Goal: Task Accomplishment & Management: Use online tool/utility

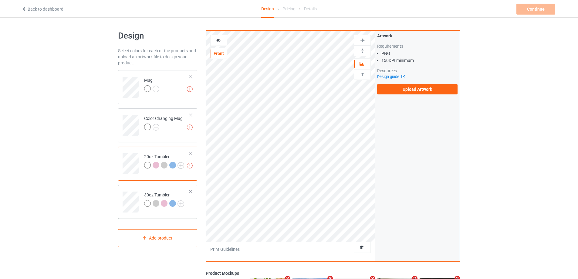
click at [129, 188] on td at bounding box center [132, 199] width 18 height 25
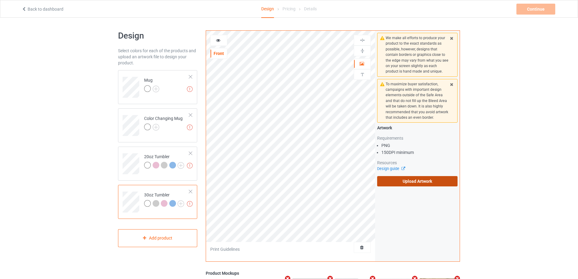
click at [409, 181] on label "Upload Artwork" at bounding box center [417, 181] width 80 height 10
click at [0, 0] on input "Upload Artwork" at bounding box center [0, 0] width 0 height 0
click at [416, 182] on label "Upload Artwork" at bounding box center [417, 181] width 80 height 10
click at [0, 0] on input "Upload Artwork" at bounding box center [0, 0] width 0 height 0
click at [396, 177] on label "Upload Artwork" at bounding box center [417, 181] width 80 height 10
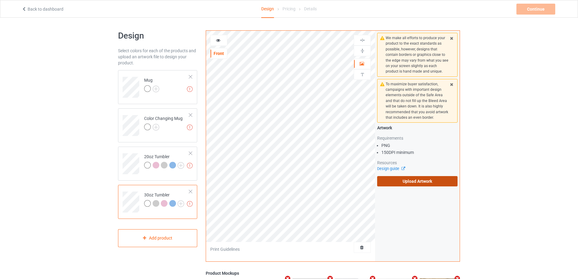
click at [0, 0] on input "Upload Artwork" at bounding box center [0, 0] width 0 height 0
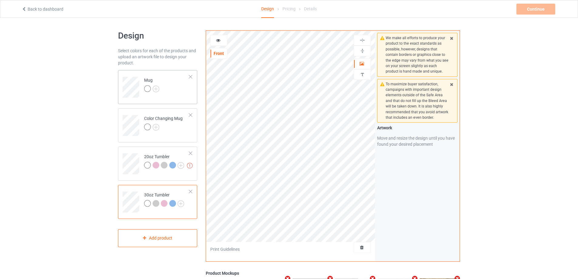
click at [180, 99] on div "Mug" at bounding box center [157, 87] width 79 height 34
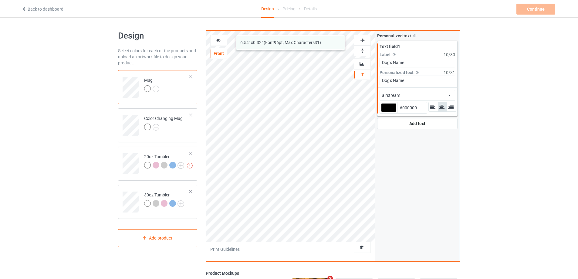
click at [372, 76] on div "airstream 6.54 " x 0.32 " (Font 96 pt, Max Characters 31 ) Front Artwork Person…" at bounding box center [333, 145] width 254 height 231
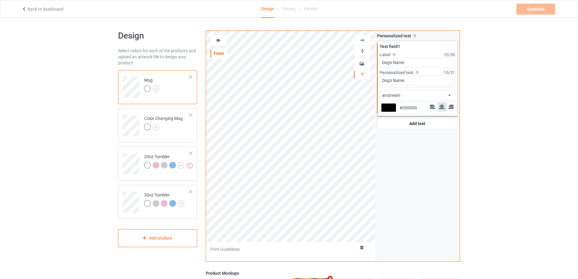
click at [373, 63] on div "airstream Front Artwork Personalized text Print Guidelines Personalized text Al…" at bounding box center [333, 145] width 254 height 231
type input "Name"
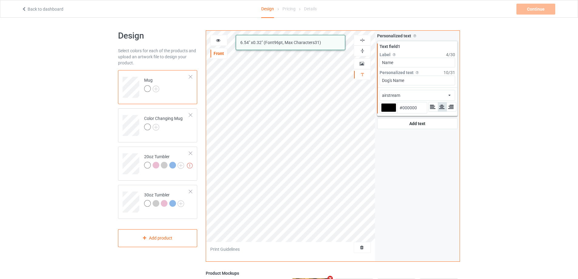
drag, startPoint x: 424, startPoint y: 80, endPoint x: 368, endPoint y: 79, distance: 56.5
click at [368, 79] on div "airstream 6.54 " x 0.32 " (Font 96 pt, Max Characters 31 ) Front Artwork Person…" at bounding box center [333, 145] width 254 height 231
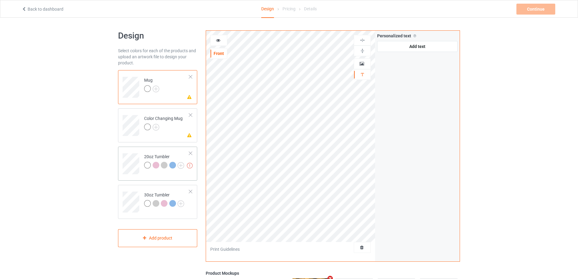
click at [135, 151] on td at bounding box center [132, 161] width 18 height 25
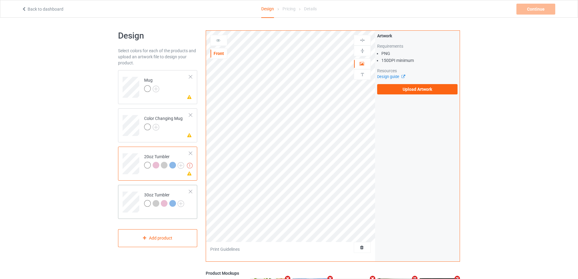
click at [126, 191] on td at bounding box center [132, 199] width 18 height 25
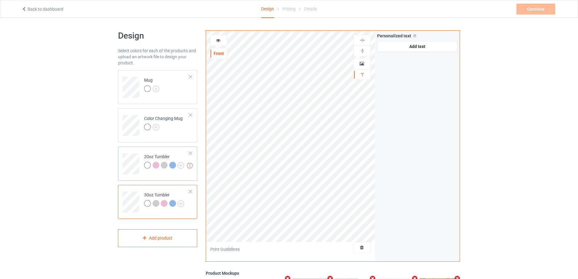
click at [135, 150] on td at bounding box center [132, 161] width 18 height 25
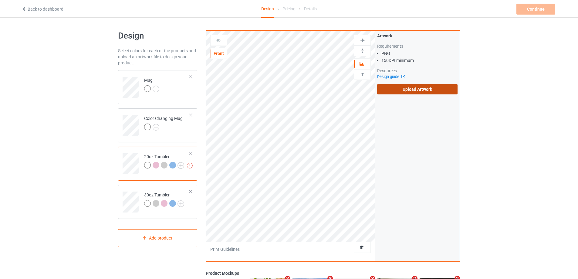
click at [394, 90] on label "Upload Artwork" at bounding box center [417, 89] width 80 height 10
click at [0, 0] on input "Upload Artwork" at bounding box center [0, 0] width 0 height 0
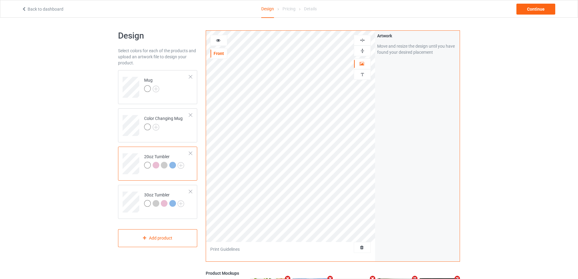
click at [221, 40] on div at bounding box center [219, 40] width 16 height 6
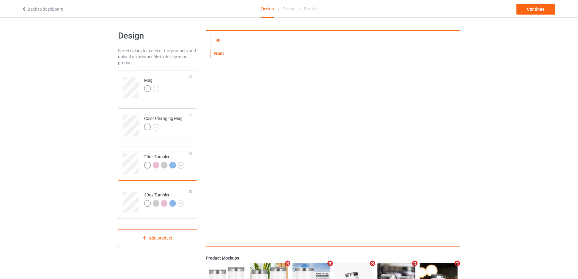
click at [133, 191] on td at bounding box center [132, 199] width 18 height 25
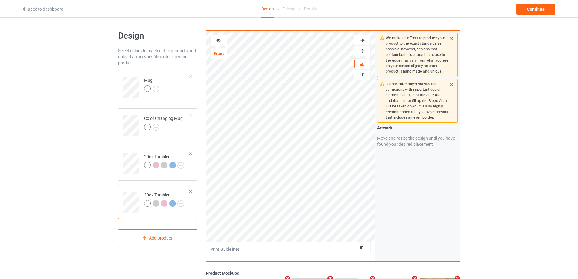
click at [214, 36] on div at bounding box center [218, 40] width 17 height 11
click at [217, 40] on icon at bounding box center [218, 39] width 5 height 4
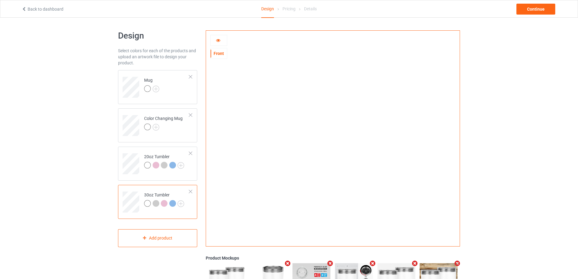
click at [219, 41] on icon at bounding box center [218, 39] width 5 height 4
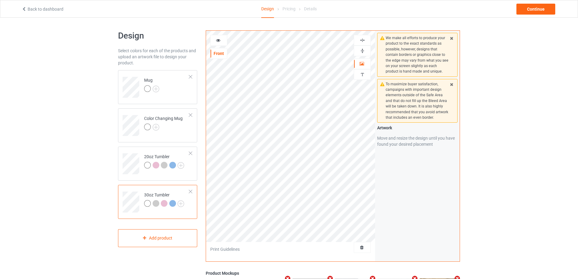
click at [218, 41] on icon at bounding box center [218, 39] width 5 height 4
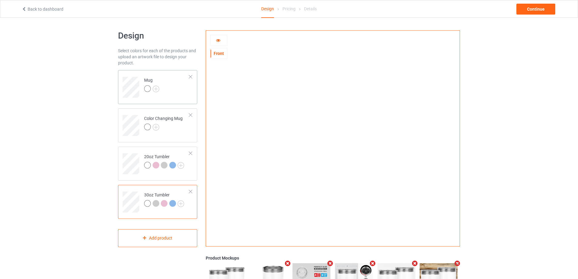
click at [168, 88] on td "Mug" at bounding box center [167, 85] width 52 height 25
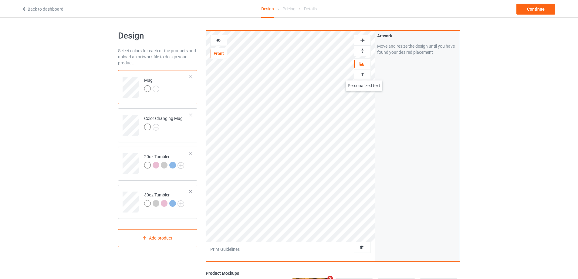
click at [364, 74] on img at bounding box center [363, 75] width 6 height 6
click at [408, 52] on div "Add text" at bounding box center [417, 46] width 80 height 11
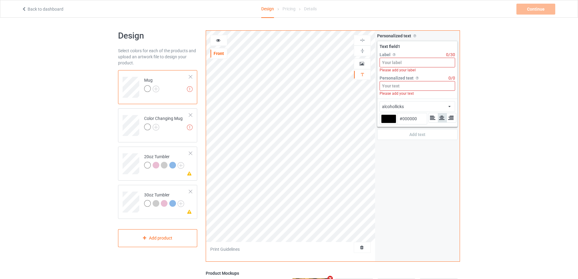
click at [411, 62] on input at bounding box center [418, 63] width 76 height 10
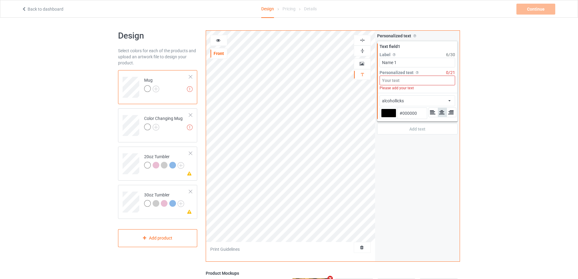
type input "Name 1"
click at [407, 80] on input at bounding box center [418, 81] width 76 height 10
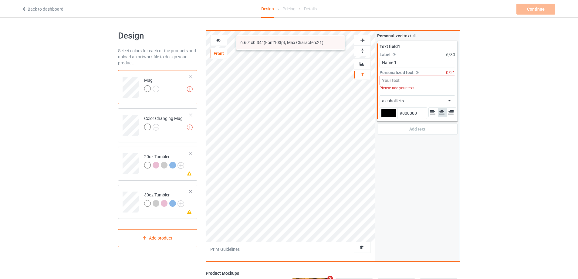
type input "Ư"
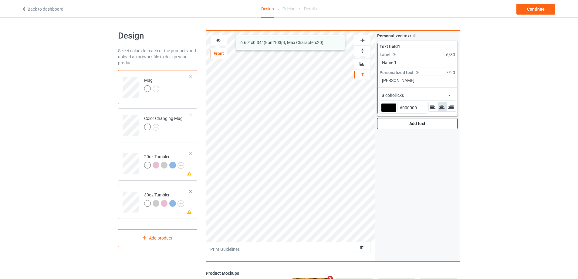
type input "[PERSON_NAME]"
click at [421, 125] on div "Add text" at bounding box center [417, 123] width 80 height 11
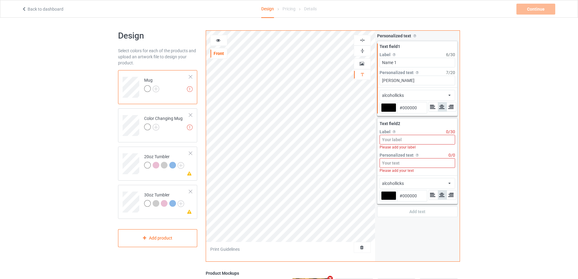
click at [420, 140] on input at bounding box center [418, 140] width 76 height 10
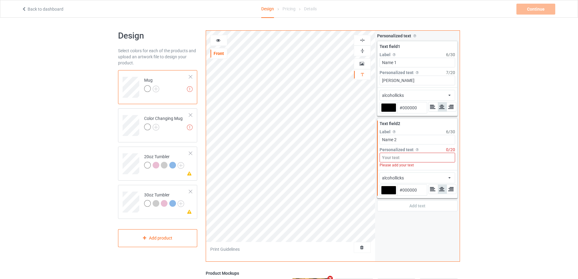
type input "Name 2"
click at [414, 159] on input at bounding box center [418, 158] width 76 height 10
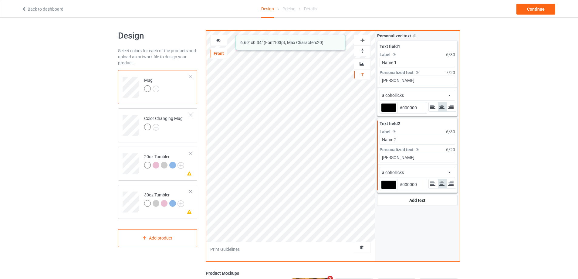
type input "[PERSON_NAME]"
click at [418, 76] on input "[PERSON_NAME]" at bounding box center [418, 81] width 76 height 10
click at [417, 98] on div "alcohollicks african airstream aladdin alcohollicks [PERSON_NAME] almontesnow a…" at bounding box center [418, 95] width 76 height 11
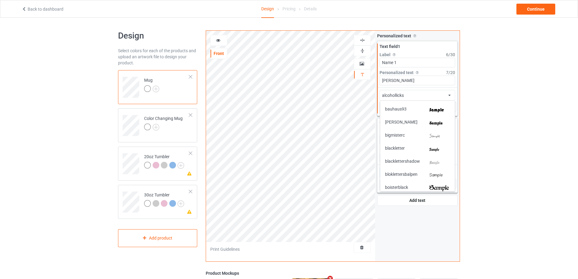
scroll to position [182, 0]
click at [420, 121] on div "[PERSON_NAME]" at bounding box center [417, 121] width 65 height 6
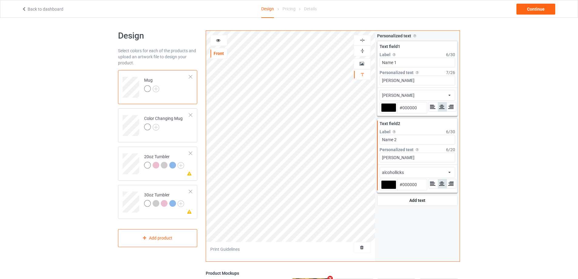
click at [400, 172] on div "alcohollicks" at bounding box center [393, 172] width 22 height 6
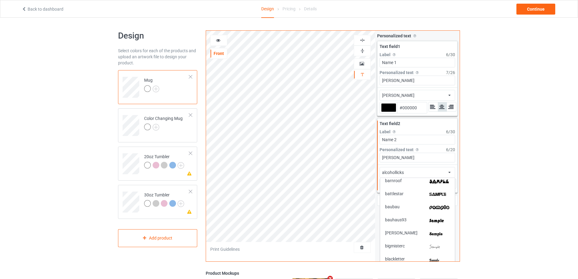
scroll to position [152, 0]
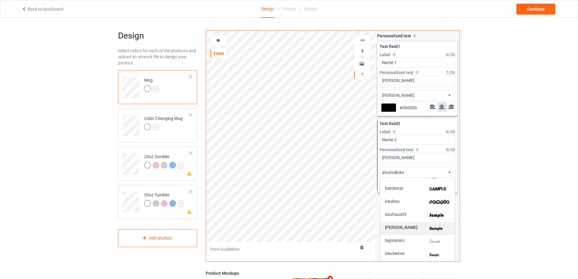
click at [429, 231] on img at bounding box center [439, 228] width 21 height 6
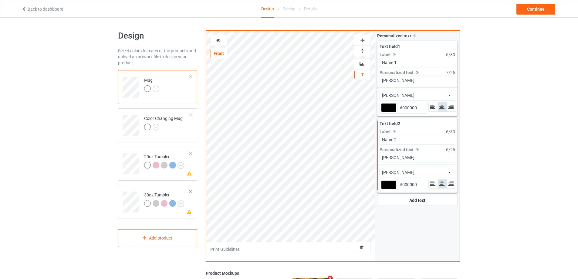
click at [217, 40] on icon at bounding box center [218, 39] width 5 height 4
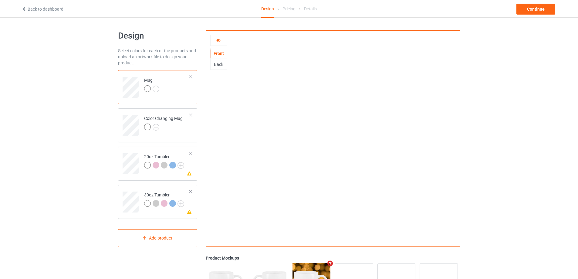
click at [220, 42] on icon at bounding box center [218, 39] width 5 height 4
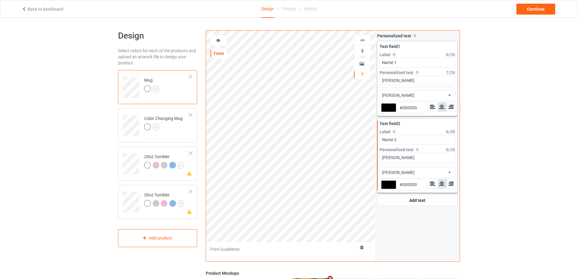
click at [445, 95] on div "[PERSON_NAME] african airstream aladdin alcohollicks [PERSON_NAME] almontesnow …" at bounding box center [418, 95] width 76 height 11
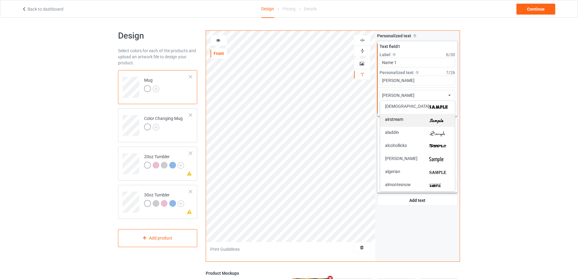
click at [441, 119] on img at bounding box center [439, 120] width 21 height 6
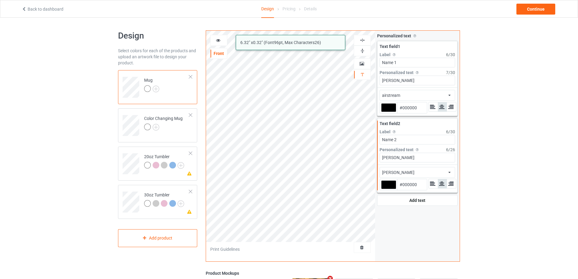
click at [408, 172] on div "[PERSON_NAME] african airstream aladdin alcohollicks [PERSON_NAME] almontesnow …" at bounding box center [418, 172] width 76 height 11
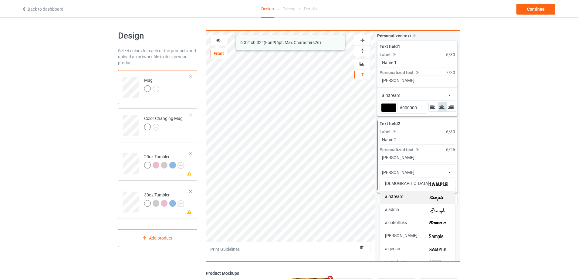
click at [412, 196] on div "airstream" at bounding box center [417, 197] width 65 height 6
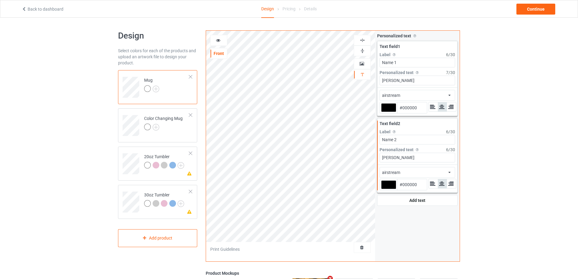
click at [219, 40] on icon at bounding box center [218, 39] width 5 height 4
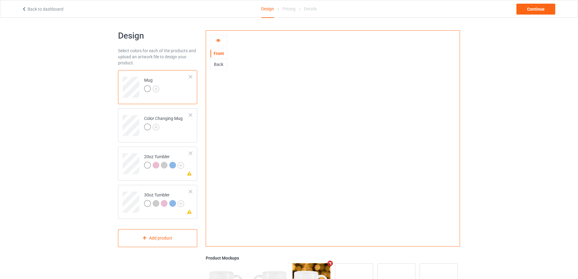
click at [219, 40] on icon at bounding box center [218, 39] width 5 height 4
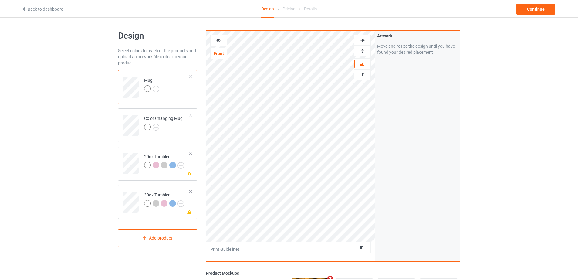
click at [217, 39] on icon at bounding box center [218, 39] width 5 height 4
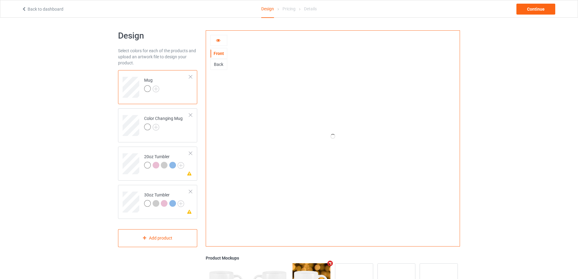
click at [217, 39] on icon at bounding box center [218, 39] width 5 height 4
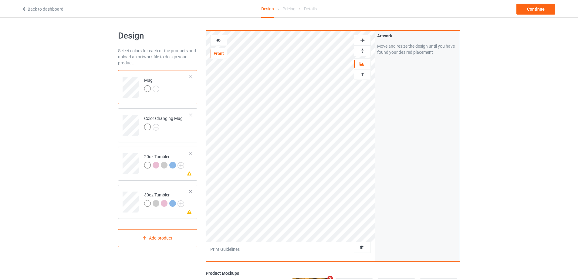
click at [217, 39] on icon at bounding box center [218, 39] width 5 height 4
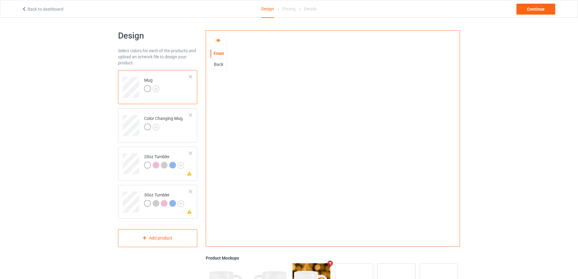
click at [217, 39] on icon at bounding box center [218, 39] width 5 height 4
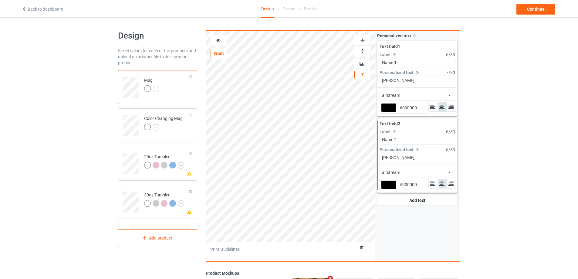
click at [218, 40] on icon at bounding box center [218, 39] width 5 height 4
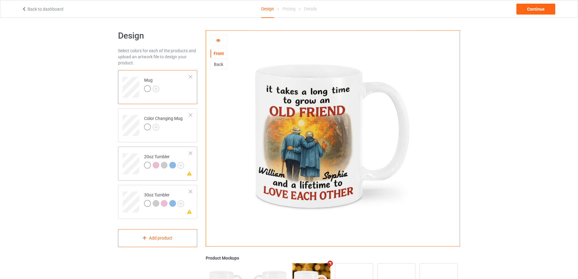
click at [191, 153] on div at bounding box center [190, 153] width 4 height 4
click at [135, 152] on td at bounding box center [132, 161] width 18 height 25
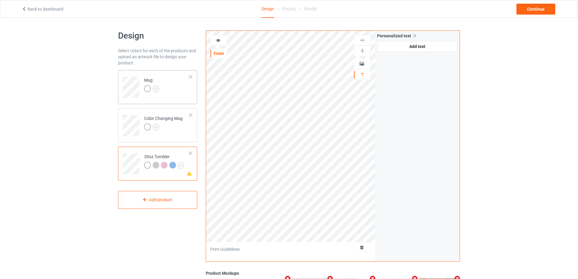
click at [184, 90] on td "Mug" at bounding box center [167, 85] width 52 height 25
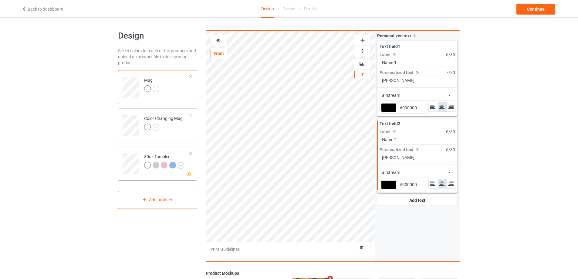
click at [137, 151] on td at bounding box center [132, 161] width 18 height 25
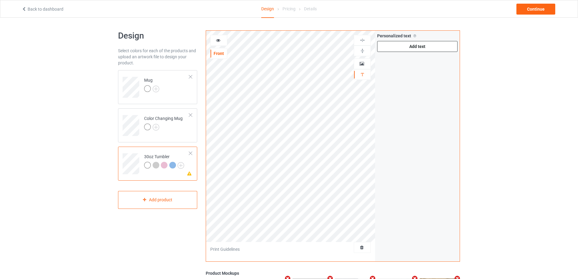
click at [405, 45] on div "Add text" at bounding box center [417, 46] width 80 height 11
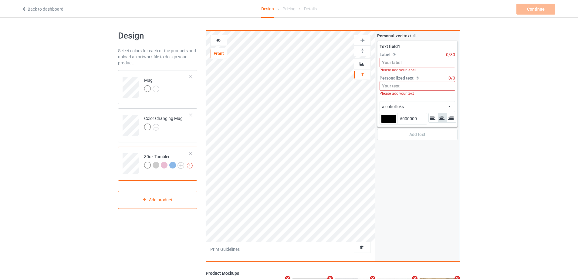
click at [412, 65] on input at bounding box center [418, 63] width 76 height 10
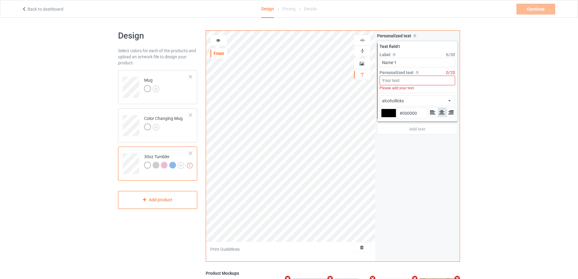
type input "Name 1"
click at [399, 80] on input at bounding box center [418, 81] width 76 height 10
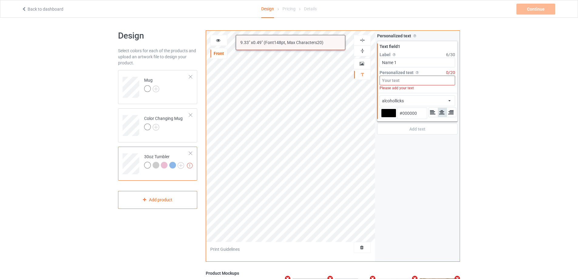
type input "Ư"
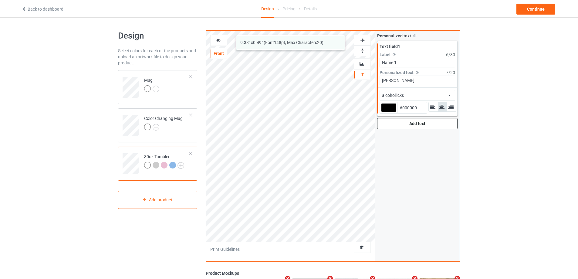
type input "[PERSON_NAME]"
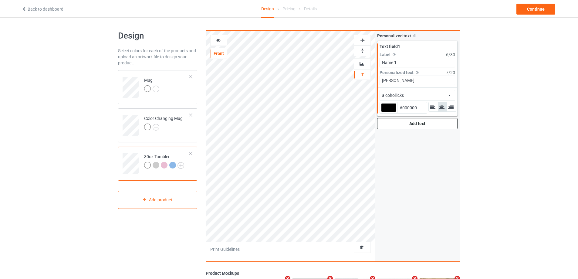
click at [413, 124] on div "Add text" at bounding box center [417, 123] width 80 height 11
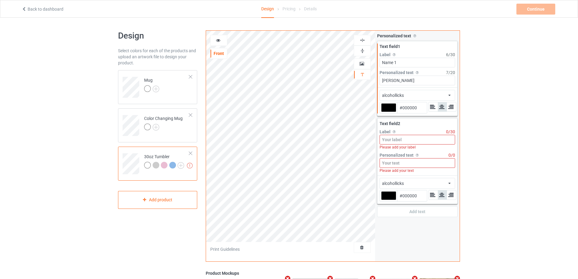
click at [403, 141] on input at bounding box center [418, 140] width 76 height 10
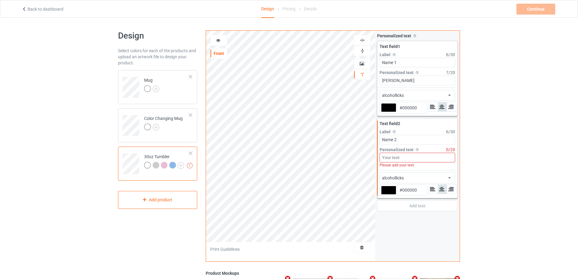
type input "Name 2"
click at [400, 159] on input at bounding box center [418, 158] width 76 height 10
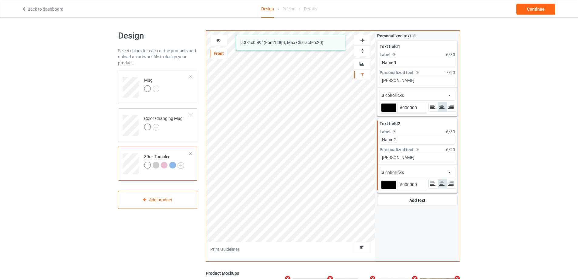
type input "[PERSON_NAME]"
click at [414, 94] on div "alcohollicks african airstream aladdin alcohollicks [PERSON_NAME] almontesnow a…" at bounding box center [418, 95] width 76 height 11
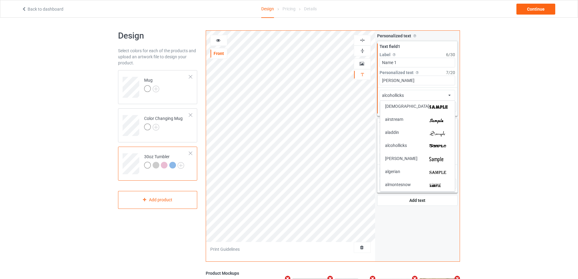
click at [423, 119] on div "airstream" at bounding box center [417, 120] width 65 height 6
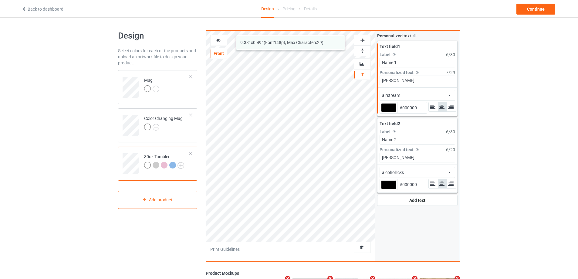
click at [412, 172] on div "alcohollicks african airstream aladdin alcohollicks [PERSON_NAME] almontesnow a…" at bounding box center [418, 172] width 76 height 11
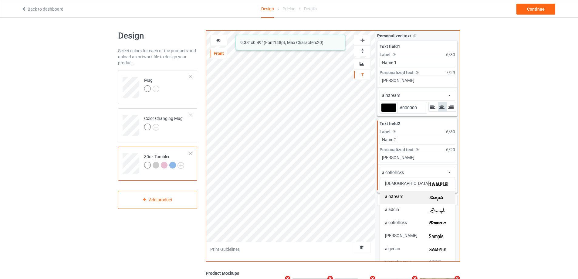
click at [417, 195] on div "airstream" at bounding box center [417, 197] width 65 height 6
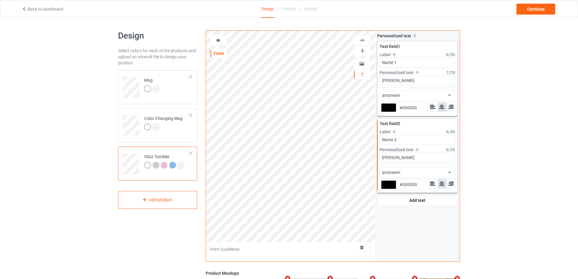
click at [216, 40] on icon at bounding box center [218, 39] width 5 height 4
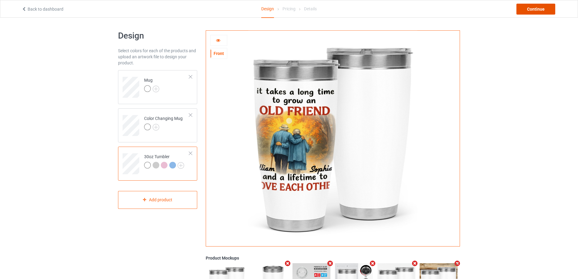
click at [540, 10] on div "Continue" at bounding box center [535, 9] width 39 height 11
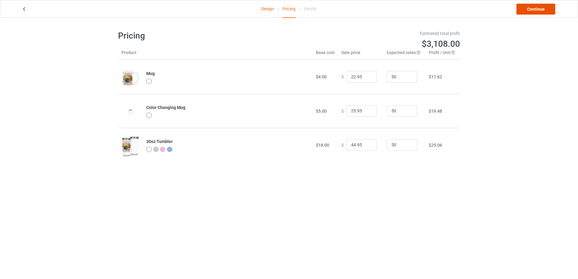
click at [535, 9] on link "Continue" at bounding box center [535, 9] width 39 height 11
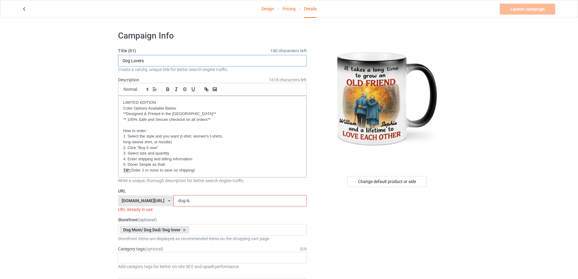
drag, startPoint x: 155, startPoint y: 59, endPoint x: 107, endPoint y: 57, distance: 47.4
type input "Old Couple"
drag, startPoint x: 193, startPoint y: 202, endPoint x: 153, endPoint y: 202, distance: 40.7
click at [153, 202] on div "[DOMAIN_NAME][URL] [DOMAIN_NAME][URL] [DOMAIN_NAME][URL] [DOMAIN_NAME][URL] [DO…" at bounding box center [212, 201] width 189 height 12
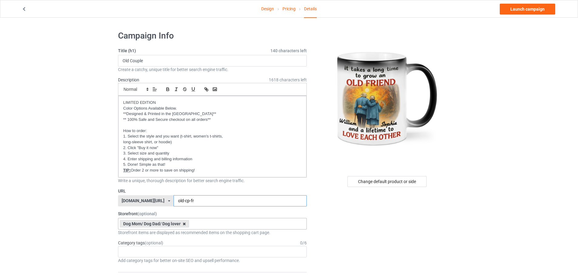
type input "old-cp-fr"
click at [184, 223] on icon at bounding box center [184, 224] width 3 height 4
click at [524, 9] on link "Launch campaign" at bounding box center [528, 9] width 56 height 11
